Goal: Task Accomplishment & Management: Complete application form

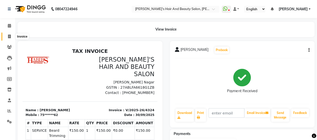
click at [7, 36] on span at bounding box center [9, 37] width 9 height 6
select select "service"
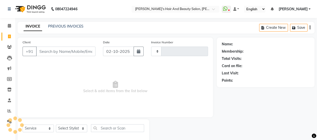
scroll to position [10, 0]
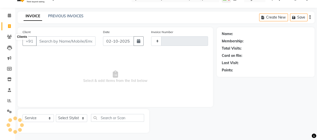
type input "4325"
select select "6429"
click at [71, 42] on input "Client" at bounding box center [65, 41] width 59 height 10
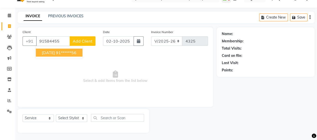
click at [69, 53] on ngb-highlight "91******56" at bounding box center [66, 52] width 21 height 5
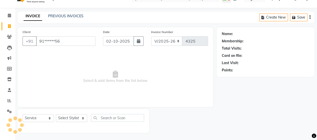
type input "91******56"
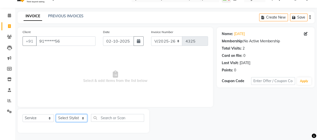
click at [71, 119] on select "Select Stylist Admin Datta Durga [PERSON_NAME] [PERSON_NAME] [PERSON_NAME] Rohit" at bounding box center [71, 118] width 31 height 8
select select "57451"
click at [56, 114] on select "Select Stylist Admin Datta Durga [PERSON_NAME] [PERSON_NAME] [PERSON_NAME] Rohit" at bounding box center [71, 118] width 31 height 8
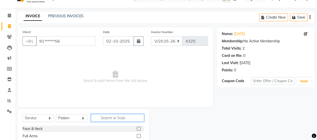
click at [113, 118] on input "text" at bounding box center [117, 118] width 53 height 8
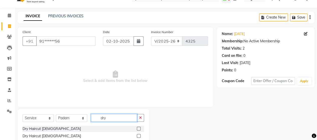
type input "dry"
click at [138, 137] on label at bounding box center [139, 136] width 4 height 4
click at [138, 137] on input "checkbox" at bounding box center [138, 135] width 3 height 3
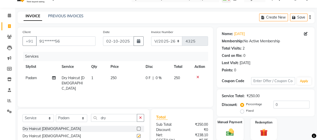
checkbox input "false"
click at [236, 125] on div "Manual Payment" at bounding box center [229, 129] width 27 height 23
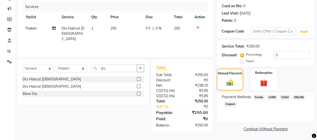
click at [303, 95] on span "ONLINE" at bounding box center [298, 97] width 13 height 6
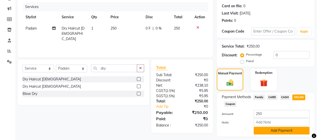
click at [293, 129] on button "Add Payment" at bounding box center [281, 131] width 56 height 8
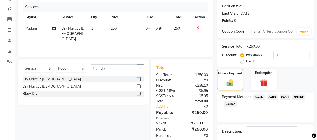
scroll to position [88, 0]
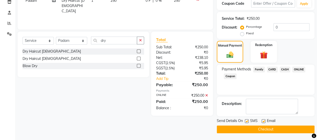
click at [291, 129] on button "Checkout" at bounding box center [265, 129] width 98 height 8
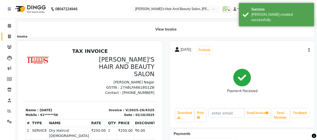
click at [9, 36] on icon at bounding box center [9, 37] width 3 height 4
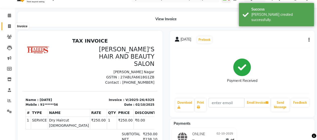
select select "service"
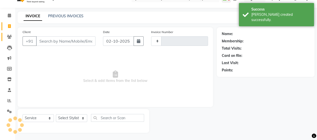
type input "4326"
select select "6429"
click at [50, 44] on input "Client" at bounding box center [65, 41] width 59 height 10
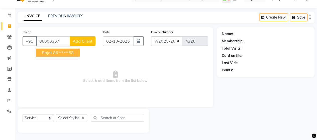
click at [53, 53] on ngb-highlight "86******58" at bounding box center [63, 52] width 21 height 5
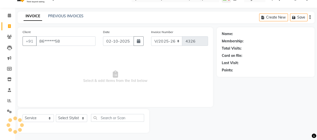
type input "86******58"
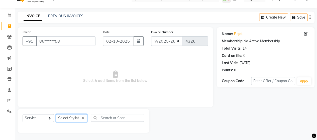
click at [69, 117] on select "Select Stylist Admin Datta Durga [PERSON_NAME] [PERSON_NAME] [PERSON_NAME] Rohit" at bounding box center [71, 118] width 31 height 8
select select "48826"
click at [56, 114] on select "Select Stylist Admin Datta Durga [PERSON_NAME] [PERSON_NAME] [PERSON_NAME] Rohit" at bounding box center [71, 118] width 31 height 8
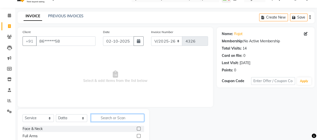
click at [113, 117] on input "text" at bounding box center [117, 118] width 53 height 8
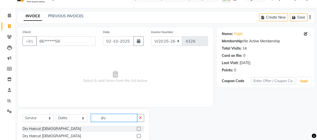
type input "dry"
click at [137, 134] on label at bounding box center [139, 136] width 4 height 4
click at [137, 134] on input "checkbox" at bounding box center [138, 135] width 3 height 3
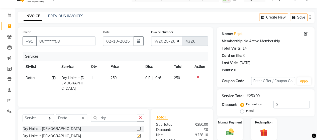
checkbox input "false"
click at [117, 120] on input "dry" at bounding box center [114, 118] width 46 height 8
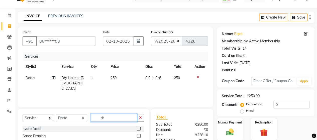
type input "d"
type input "b tr"
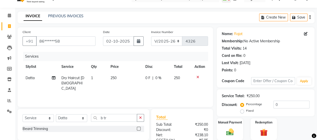
click at [138, 130] on label at bounding box center [139, 129] width 4 height 4
click at [138, 130] on input "checkbox" at bounding box center [138, 128] width 3 height 3
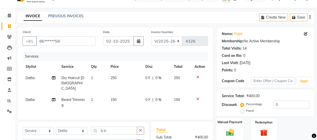
checkbox input "false"
click at [227, 129] on img at bounding box center [229, 131] width 13 height 9
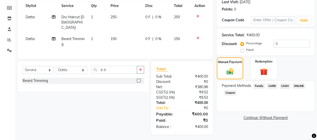
click at [299, 86] on span "ONLINE" at bounding box center [298, 86] width 13 height 6
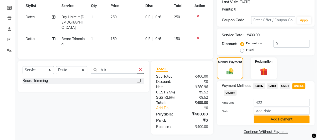
click at [278, 120] on button "Add Payment" at bounding box center [281, 119] width 56 height 8
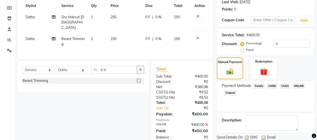
scroll to position [88, 0]
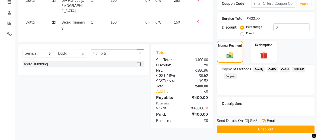
click at [281, 126] on button "Checkout" at bounding box center [265, 129] width 98 height 8
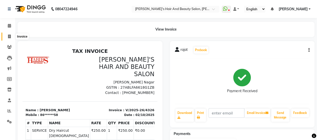
click at [10, 37] on icon at bounding box center [9, 37] width 3 height 4
select select "6429"
select select "service"
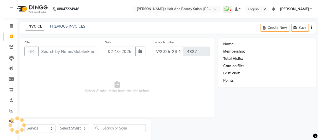
scroll to position [10, 0]
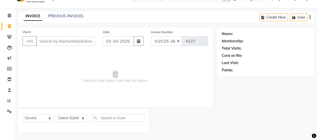
click at [68, 42] on input "Client" at bounding box center [65, 41] width 59 height 10
click at [60, 39] on input "Client" at bounding box center [65, 41] width 59 height 10
click at [8, 108] on link "Settings" at bounding box center [8, 111] width 12 height 8
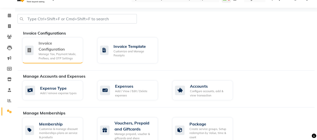
click at [52, 48] on div "Invoice Configuration" at bounding box center [59, 46] width 40 height 12
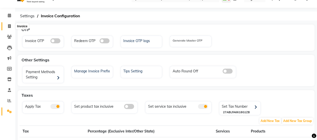
click at [8, 28] on span at bounding box center [9, 27] width 9 height 6
select select "6429"
select select "service"
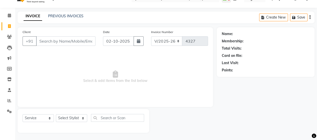
click at [45, 41] on input "Client" at bounding box center [65, 41] width 59 height 10
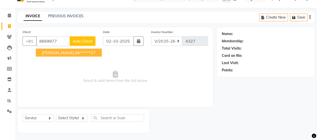
click at [75, 51] on ngb-highlight "86******37" at bounding box center [85, 52] width 21 height 5
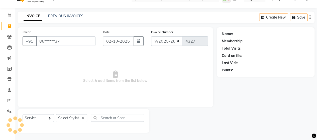
type input "86******37"
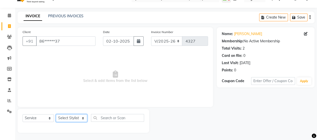
click at [72, 114] on select "Select Stylist Admin Datta Durga [PERSON_NAME] [PERSON_NAME] [PERSON_NAME] Rohit" at bounding box center [71, 118] width 31 height 8
click at [306, 33] on icon at bounding box center [306, 34] width 4 height 4
select select
select select "[DEMOGRAPHIC_DATA]"
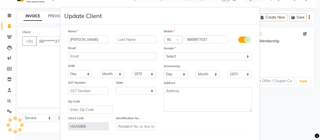
select select "22"
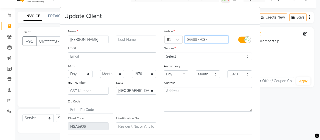
click at [215, 36] on input "8669977037" at bounding box center [206, 40] width 43 height 8
type input "8669977035"
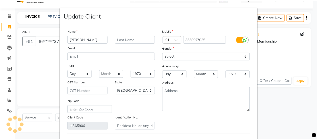
scroll to position [81, 0]
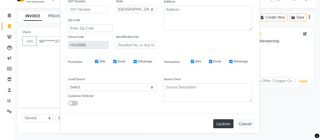
click at [222, 120] on button "Update" at bounding box center [223, 123] width 20 height 9
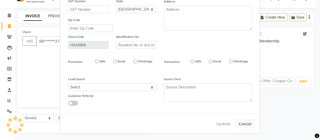
type input "86******35"
select select
select select "null"
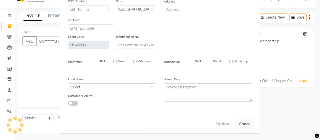
select select
checkbox input "false"
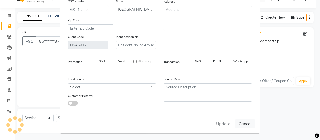
checkbox input "false"
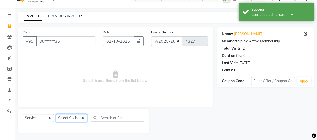
click at [75, 118] on select "Select Stylist Admin Datta Durga [PERSON_NAME] [PERSON_NAME] [PERSON_NAME] Rohit" at bounding box center [71, 118] width 31 height 8
select select "58673"
click at [56, 114] on select "Select Stylist Admin Datta Durga [PERSON_NAME] [PERSON_NAME] [PERSON_NAME] Rohit" at bounding box center [71, 118] width 31 height 8
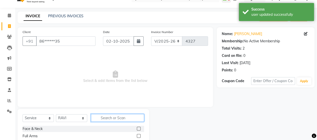
click at [105, 117] on input "text" at bounding box center [117, 118] width 53 height 8
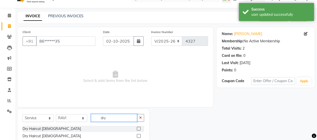
type input "dry"
click at [137, 127] on label at bounding box center [139, 129] width 4 height 4
click at [137, 127] on input "checkbox" at bounding box center [138, 128] width 3 height 3
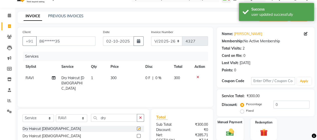
checkbox input "false"
click at [230, 129] on img at bounding box center [229, 131] width 13 height 9
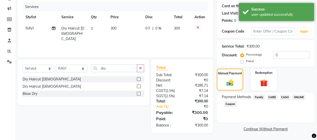
click at [285, 95] on span "CASH" at bounding box center [284, 97] width 11 height 6
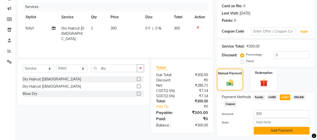
click at [280, 131] on button "Add Payment" at bounding box center [281, 131] width 56 height 8
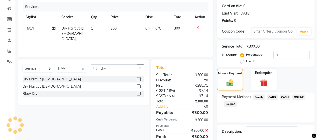
scroll to position [88, 0]
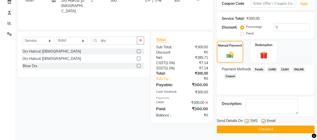
click at [274, 124] on div "Send Details On SMS Email Checkout" at bounding box center [265, 125] width 98 height 15
click at [272, 128] on button "Checkout" at bounding box center [265, 129] width 98 height 8
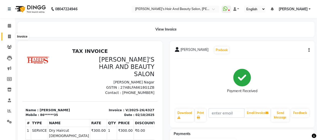
click at [10, 36] on icon at bounding box center [9, 37] width 3 height 4
select select "service"
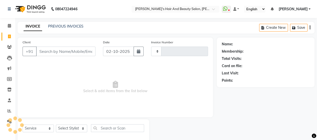
scroll to position [10, 0]
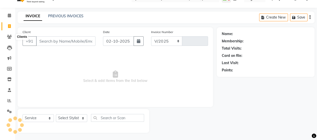
select select "6429"
type input "4328"
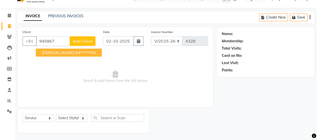
click at [50, 54] on span "[PERSON_NAME]" at bounding box center [58, 52] width 32 height 5
type input "94******56"
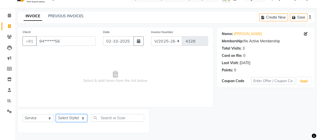
click at [76, 121] on select "Select Stylist Admin Datta Durga [PERSON_NAME] [PERSON_NAME] [PERSON_NAME] Rohit" at bounding box center [71, 118] width 31 height 8
select select "57451"
click at [56, 114] on select "Select Stylist Admin Datta Durga [PERSON_NAME] [PERSON_NAME] [PERSON_NAME] Rohit" at bounding box center [71, 118] width 31 height 8
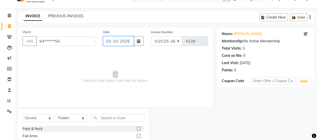
click at [120, 43] on input "02-10-2025" at bounding box center [118, 41] width 31 height 10
select select "10"
select select "2025"
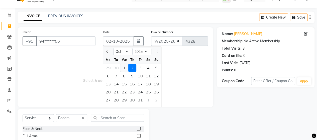
click at [123, 69] on div "1" at bounding box center [124, 68] width 8 height 8
type input "01-10-2025"
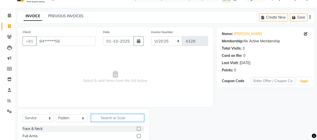
click at [110, 119] on input "text" at bounding box center [117, 118] width 53 height 8
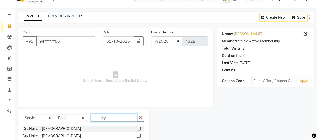
type input "dry"
click at [137, 137] on div at bounding box center [138, 136] width 3 height 5
click at [139, 136] on label at bounding box center [139, 136] width 4 height 4
click at [139, 136] on input "checkbox" at bounding box center [138, 135] width 3 height 3
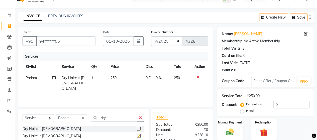
checkbox input "false"
click at [241, 126] on div "Manual Payment" at bounding box center [229, 129] width 27 height 23
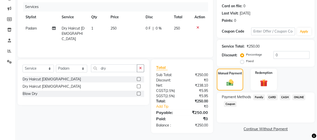
click at [296, 95] on span "ONLINE" at bounding box center [298, 97] width 13 height 6
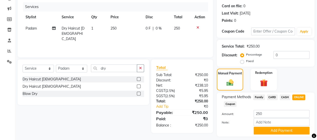
click at [296, 95] on span "ONLINE" at bounding box center [298, 97] width 13 height 6
click at [287, 131] on button "Add Payment" at bounding box center [281, 131] width 56 height 8
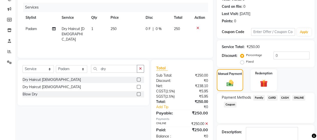
scroll to position [88, 0]
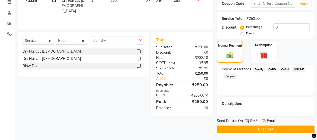
click at [280, 127] on button "Checkout" at bounding box center [265, 129] width 98 height 8
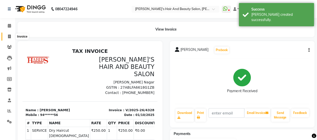
click at [6, 35] on span at bounding box center [9, 37] width 9 height 6
select select "service"
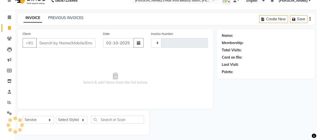
type input "4329"
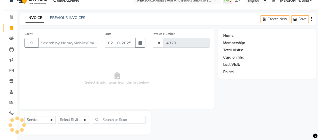
scroll to position [10, 0]
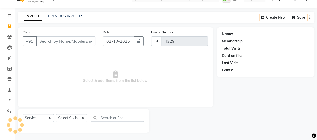
select select "6429"
click at [51, 43] on input "Client" at bounding box center [65, 41] width 59 height 10
type input "7"
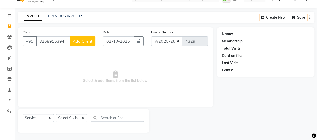
type input "8268915394"
click at [86, 39] on span "Add Client" at bounding box center [83, 41] width 20 height 5
select select "22"
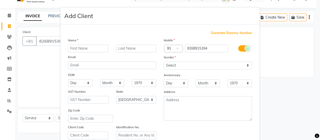
click at [89, 46] on input "text" at bounding box center [88, 49] width 41 height 8
type input "Rubean"
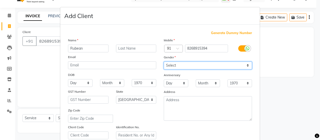
click at [169, 66] on select "Select [DEMOGRAPHIC_DATA] [DEMOGRAPHIC_DATA] Other Prefer Not To Say" at bounding box center [208, 66] width 88 height 8
select select "[DEMOGRAPHIC_DATA]"
click at [164, 62] on select "Select [DEMOGRAPHIC_DATA] [DEMOGRAPHIC_DATA] Other Prefer Not To Say" at bounding box center [208, 66] width 88 height 8
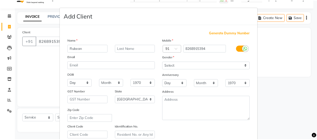
scroll to position [90, 0]
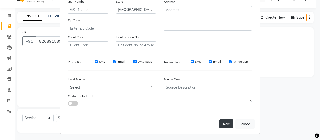
click at [226, 123] on button "Add" at bounding box center [227, 123] width 14 height 9
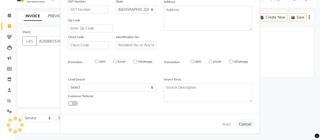
type input "82******94"
select select
select select "null"
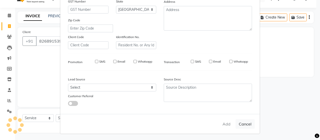
select select
checkbox input "false"
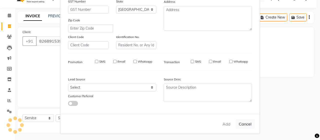
checkbox input "false"
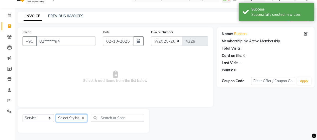
click at [75, 115] on select "Select Stylist Admin Datta Durga [PERSON_NAME] [PERSON_NAME] [PERSON_NAME] Rohit" at bounding box center [71, 118] width 31 height 8
select select "48829"
click at [56, 114] on select "Select Stylist Admin Datta Durga [PERSON_NAME] [PERSON_NAME] [PERSON_NAME] Rohit" at bounding box center [71, 118] width 31 height 8
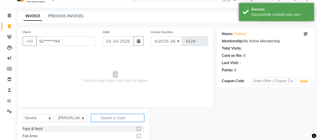
click at [118, 121] on input "text" at bounding box center [117, 118] width 53 height 8
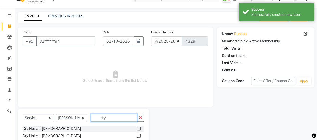
type input "dry"
click at [138, 129] on label at bounding box center [139, 129] width 4 height 4
click at [138, 129] on input "checkbox" at bounding box center [138, 128] width 3 height 3
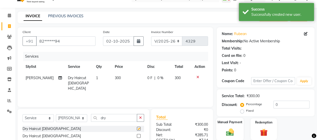
checkbox input "false"
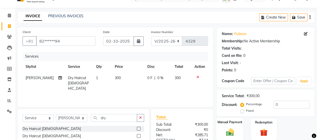
click at [231, 127] on div "Manual Payment" at bounding box center [229, 129] width 27 height 23
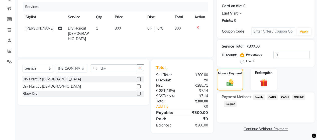
click at [285, 97] on span "CASH" at bounding box center [284, 97] width 11 height 6
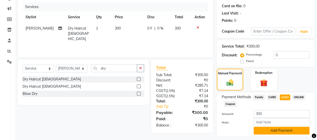
click at [277, 127] on button "Add Payment" at bounding box center [281, 131] width 56 height 8
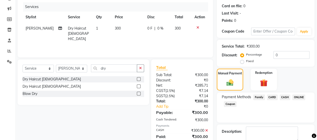
scroll to position [88, 0]
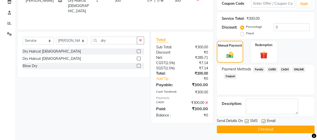
click at [290, 129] on button "Checkout" at bounding box center [265, 129] width 98 height 8
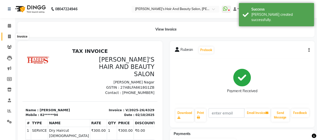
click at [11, 36] on span at bounding box center [9, 37] width 9 height 6
select select "6429"
select select "service"
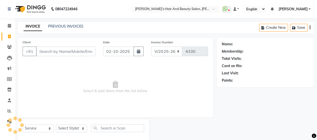
scroll to position [10, 0]
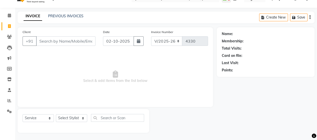
click at [55, 43] on input "Client" at bounding box center [65, 41] width 59 height 10
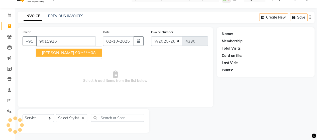
click at [75, 51] on ngb-highlight "90******08" at bounding box center [85, 52] width 21 height 5
type input "90******08"
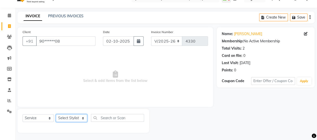
click at [72, 118] on select "Select Stylist Admin Datta Durga [PERSON_NAME] [PERSON_NAME] [PERSON_NAME] Rohit" at bounding box center [71, 118] width 31 height 8
select select "62464"
click at [56, 114] on select "Select Stylist Admin Datta Durga [PERSON_NAME] [PERSON_NAME] [PERSON_NAME] Rohit" at bounding box center [71, 118] width 31 height 8
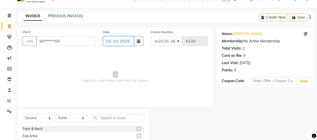
click at [115, 39] on input "02-10-2025" at bounding box center [118, 41] width 31 height 10
select select "10"
select select "2025"
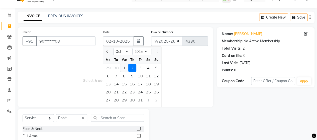
click at [125, 69] on div "1" at bounding box center [124, 68] width 8 height 8
type input "01-10-2025"
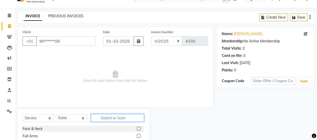
click at [124, 118] on input "text" at bounding box center [117, 118] width 53 height 8
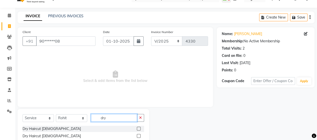
type input "dry"
click at [138, 136] on label at bounding box center [139, 136] width 4 height 4
click at [138, 136] on input "checkbox" at bounding box center [138, 135] width 3 height 3
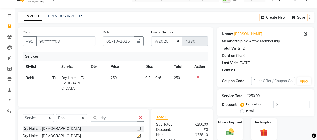
checkbox input "false"
click at [121, 117] on input "dry" at bounding box center [114, 118] width 46 height 8
click at [83, 60] on div "Services" at bounding box center [117, 56] width 188 height 9
click at [101, 78] on td "1" at bounding box center [98, 83] width 20 height 22
select select "62464"
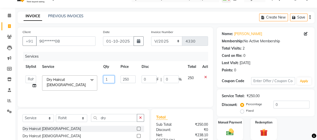
click at [112, 76] on input "1" at bounding box center [108, 79] width 11 height 8
type input "2"
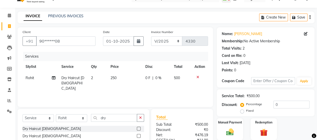
click at [110, 91] on div "Services Stylist Service Qty Price Disc Total Action Rohit Dry Haircut [DEMOGRA…" at bounding box center [115, 77] width 185 height 50
click at [109, 115] on input "dry" at bounding box center [114, 118] width 46 height 8
type input "d"
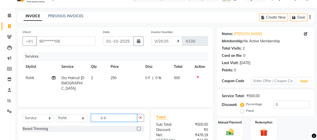
type input "b tr"
click at [138, 129] on label at bounding box center [139, 129] width 4 height 4
click at [138, 129] on input "checkbox" at bounding box center [138, 128] width 3 height 3
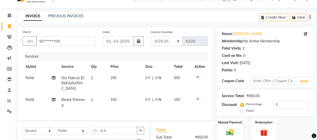
checkbox input "false"
click at [97, 99] on td "1" at bounding box center [98, 102] width 20 height 17
select select "62464"
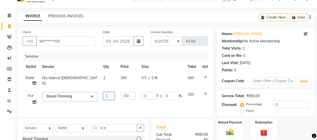
click at [109, 96] on input "1" at bounding box center [108, 96] width 11 height 8
type input "2"
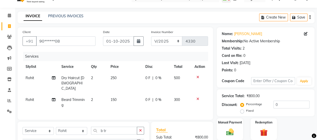
click at [114, 104] on tr "[PERSON_NAME] Trimming 2 150 0 F | 0 % 300" at bounding box center [115, 102] width 185 height 17
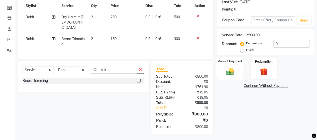
click at [227, 68] on img at bounding box center [229, 71] width 13 height 9
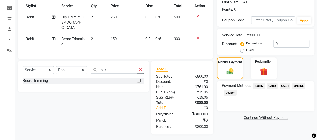
click at [295, 85] on span "ONLINE" at bounding box center [298, 86] width 13 height 6
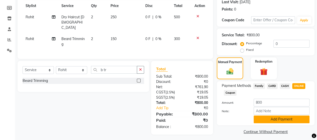
click at [287, 118] on button "Add Payment" at bounding box center [281, 119] width 56 height 8
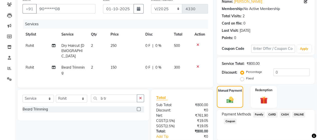
scroll to position [88, 0]
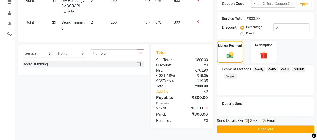
click at [277, 128] on button "Checkout" at bounding box center [265, 129] width 98 height 8
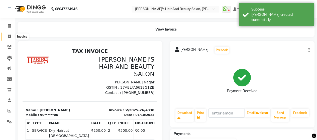
click at [6, 37] on span at bounding box center [9, 37] width 9 height 6
select select "service"
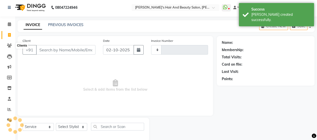
scroll to position [10, 0]
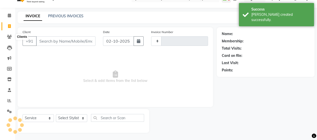
type input "4331"
select select "6429"
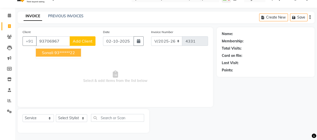
click at [55, 52] on ngb-highlight "93******22" at bounding box center [64, 52] width 21 height 5
type input "93******22"
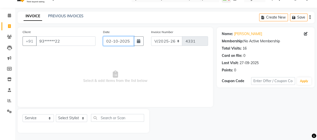
click at [114, 41] on input "02-10-2025" at bounding box center [118, 41] width 31 height 10
select select "10"
select select "2025"
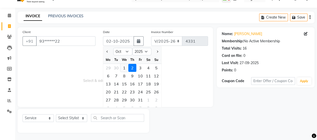
click at [122, 69] on div "1" at bounding box center [124, 68] width 8 height 8
type input "01-10-2025"
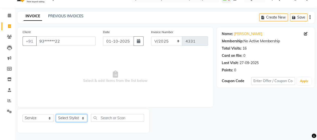
click at [75, 114] on select "Select Stylist Admin Datta Durga [PERSON_NAME] [PERSON_NAME] [PERSON_NAME] Rohit" at bounding box center [71, 118] width 31 height 8
select select "48829"
click at [56, 114] on select "Select Stylist Admin Datta Durga [PERSON_NAME] [PERSON_NAME] [PERSON_NAME] Rohit" at bounding box center [71, 118] width 31 height 8
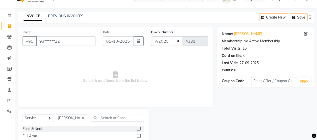
click at [105, 117] on input "text" at bounding box center [117, 118] width 53 height 8
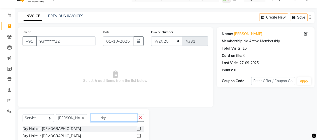
type input "dry"
click at [139, 128] on label at bounding box center [139, 129] width 4 height 4
click at [139, 128] on input "checkbox" at bounding box center [138, 128] width 3 height 3
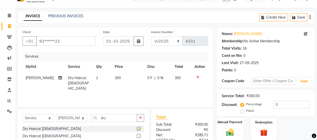
checkbox input "false"
click at [238, 128] on div "Manual Payment" at bounding box center [229, 129] width 27 height 23
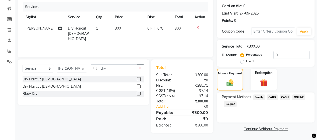
click at [297, 97] on span "ONLINE" at bounding box center [298, 97] width 13 height 6
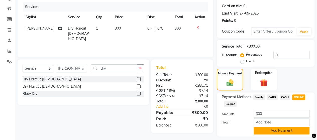
click at [282, 129] on button "Add Payment" at bounding box center [281, 131] width 56 height 8
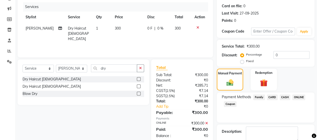
scroll to position [88, 0]
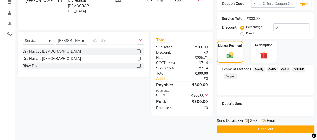
click at [290, 128] on button "Checkout" at bounding box center [265, 129] width 98 height 8
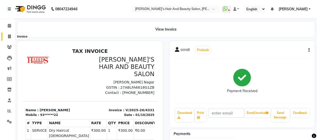
click at [10, 39] on span at bounding box center [9, 37] width 9 height 6
select select "service"
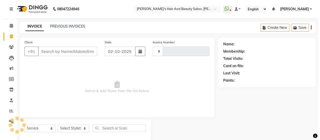
scroll to position [10, 0]
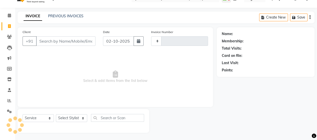
click at [10, 39] on ul "Calendar Invoice Clients Leads Marketing Members Inventory Staff Reports Settin…" at bounding box center [7, 64] width 15 height 109
type input "4332"
select select "6429"
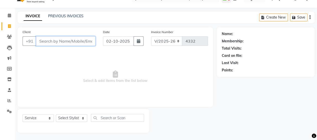
click at [48, 44] on input "Client" at bounding box center [65, 41] width 59 height 10
type input "7023337727"
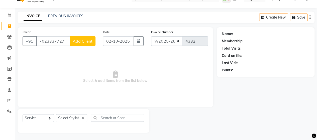
click at [86, 41] on span "Add Client" at bounding box center [83, 41] width 20 height 5
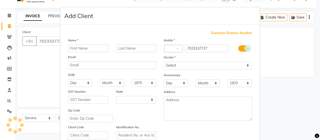
select select "22"
